Goal: Download file/media

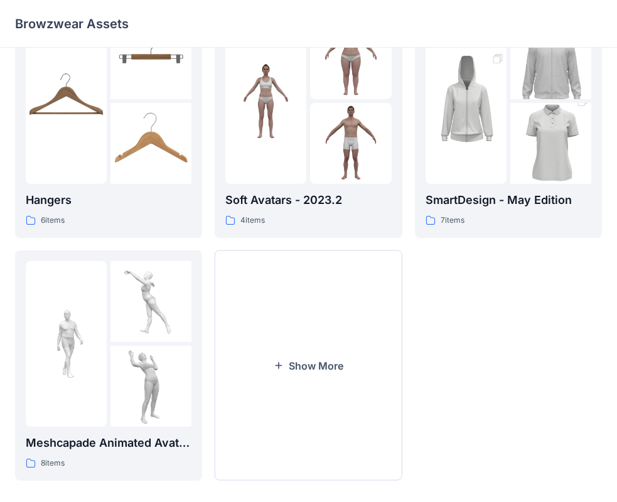
scroll to position [312, 0]
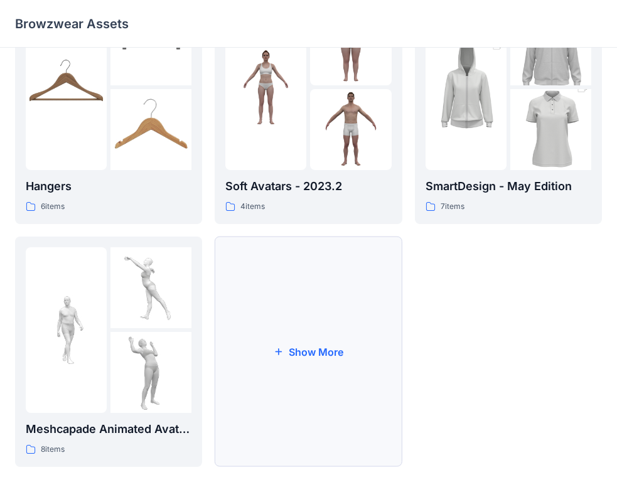
click at [307, 333] on button "Show More" at bounding box center [308, 352] width 187 height 230
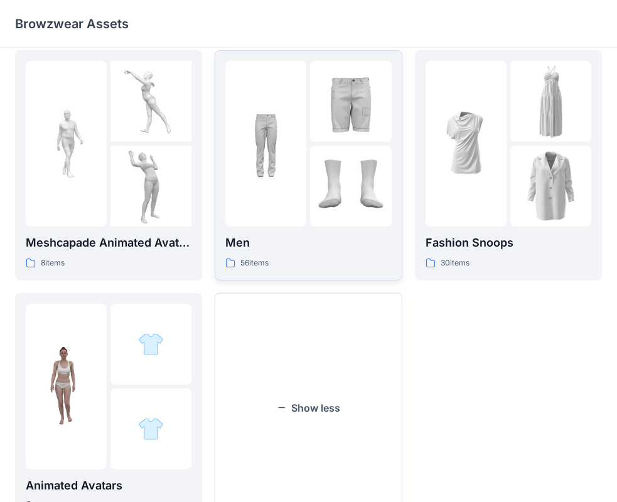
scroll to position [500, 0]
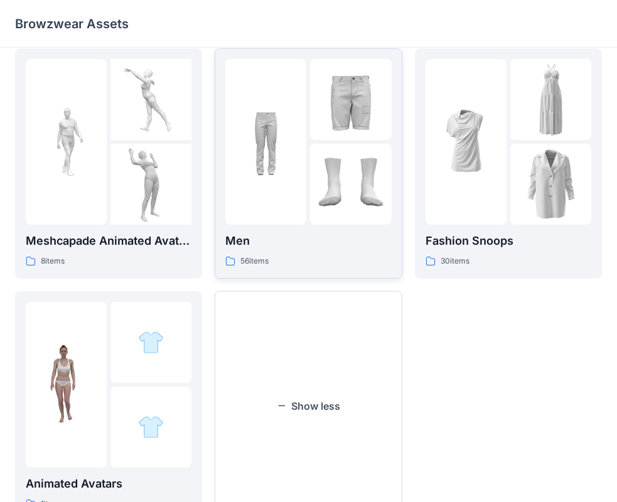
click at [301, 205] on div at bounding box center [265, 142] width 81 height 166
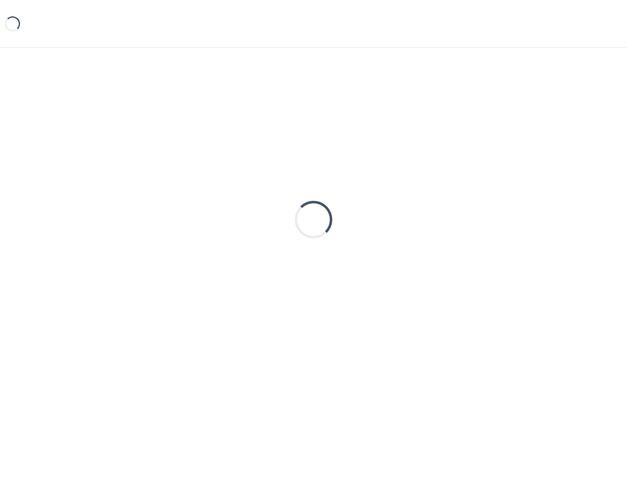
click at [301, 205] on div "Loading..." at bounding box center [314, 220] width 38 height 38
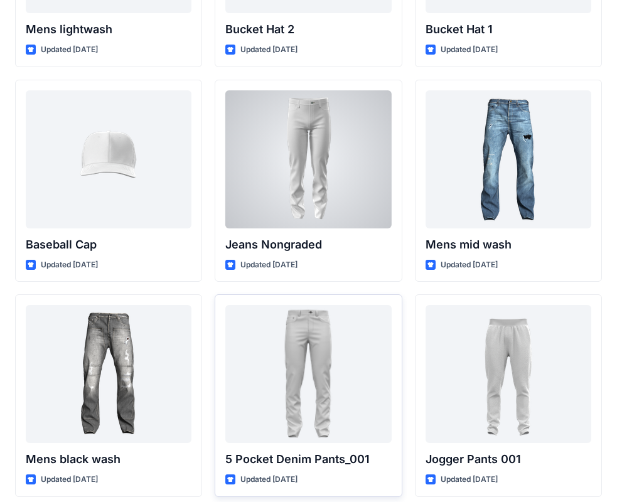
scroll to position [258, 0]
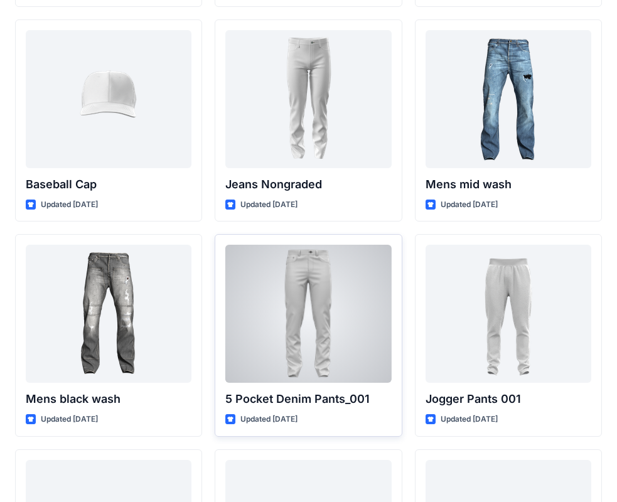
click at [278, 349] on div at bounding box center [308, 314] width 166 height 138
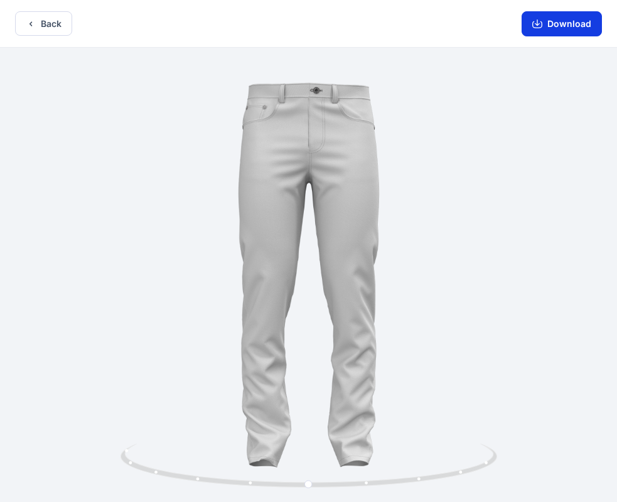
click at [571, 28] on button "Download" at bounding box center [561, 23] width 80 height 25
